Goal: Find specific page/section: Find specific page/section

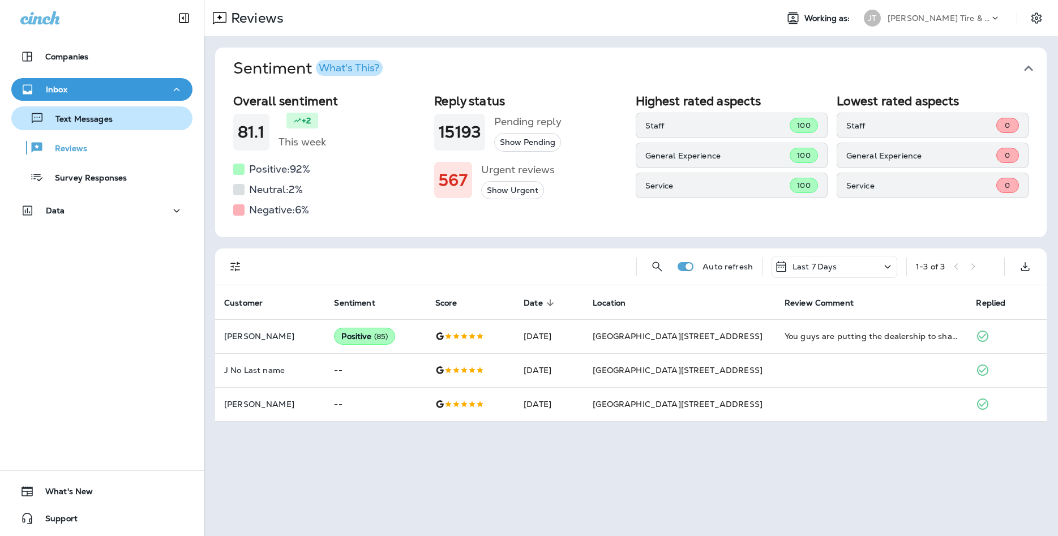
click at [123, 129] on button "Text Messages" at bounding box center [101, 118] width 181 height 24
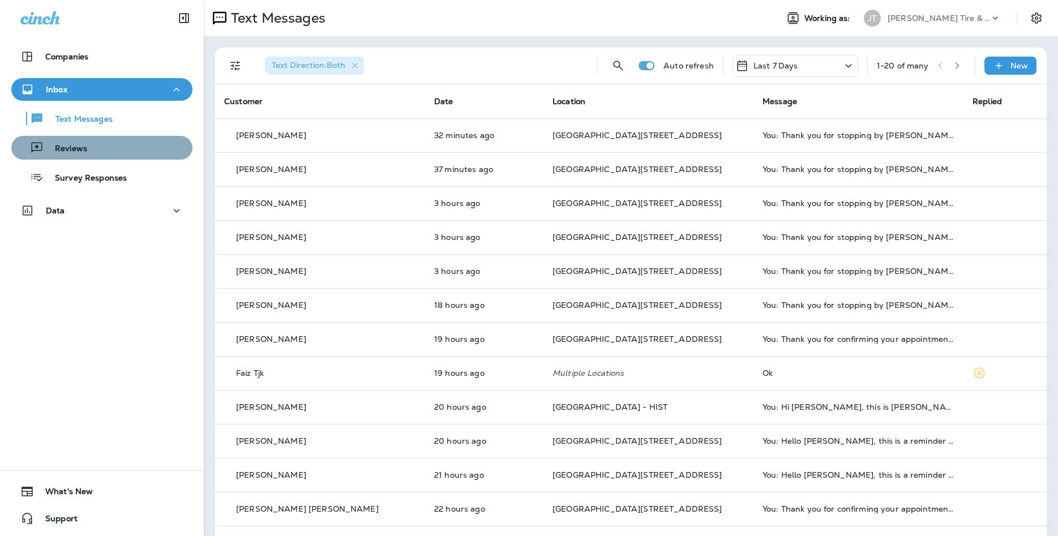
click at [101, 148] on div "Reviews" at bounding box center [102, 147] width 172 height 17
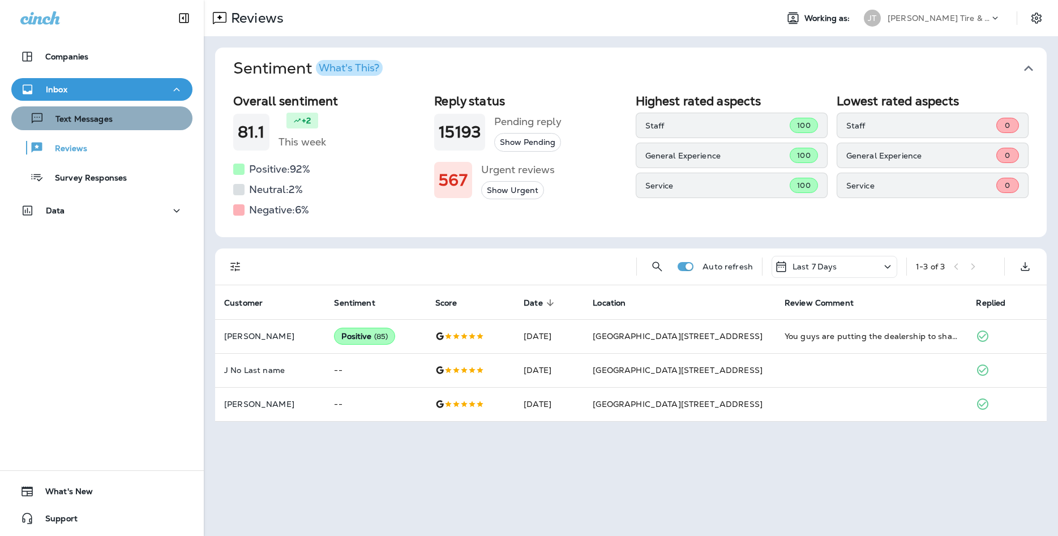
click at [97, 128] on button "Text Messages" at bounding box center [101, 118] width 181 height 24
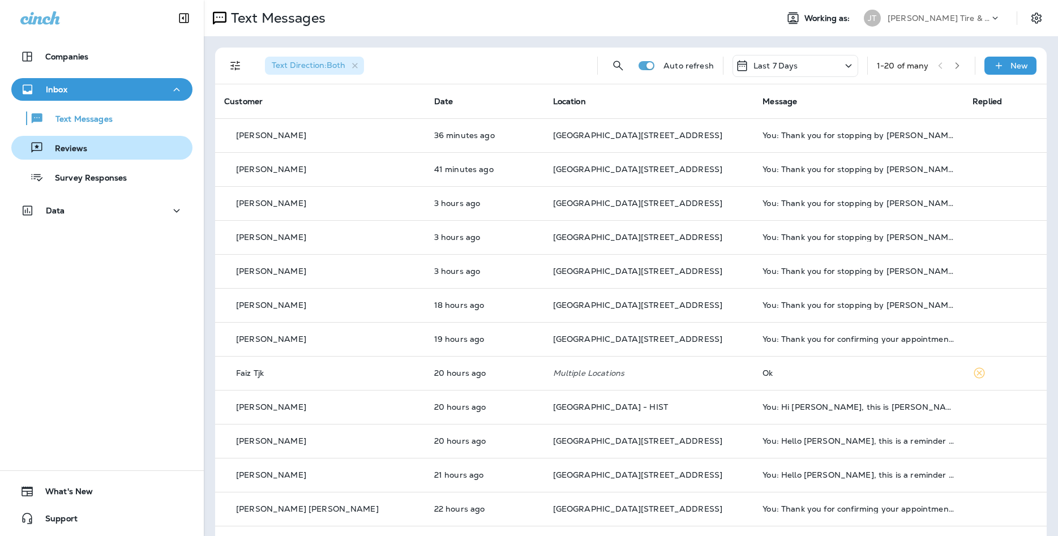
click at [125, 158] on button "Reviews" at bounding box center [101, 148] width 181 height 24
